Goal: Find specific page/section: Find specific page/section

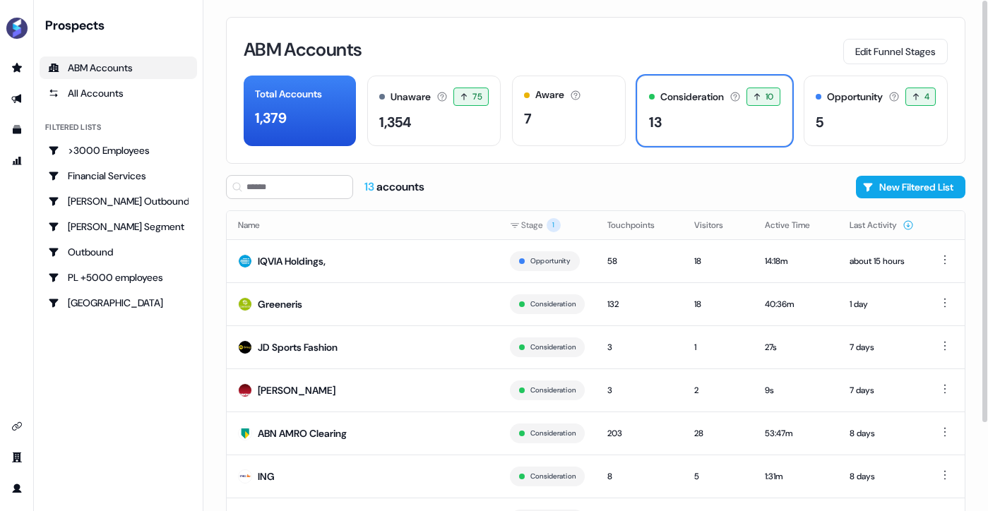
click at [456, 197] on div "13 accounts New Filtered List" at bounding box center [595, 187] width 739 height 24
click at [446, 414] on td "ABN AMRO Clearing" at bounding box center [363, 433] width 272 height 43
